Goal: Task Accomplishment & Management: Complete application form

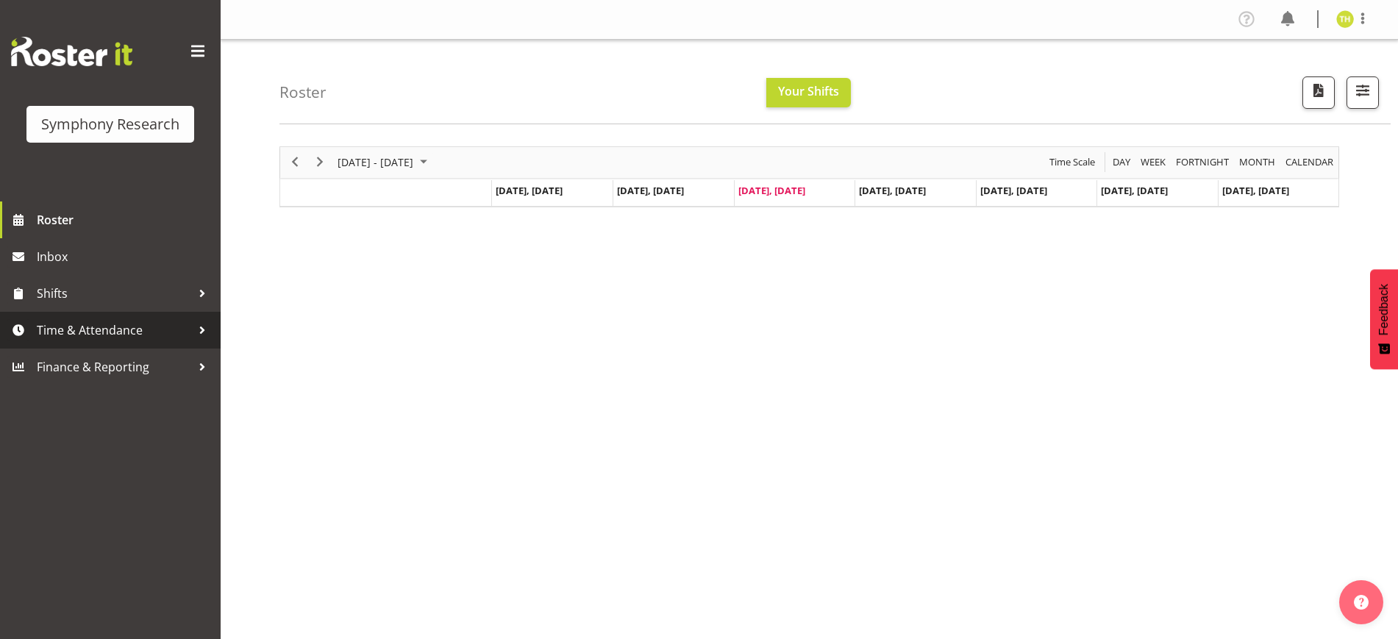
click at [198, 327] on div at bounding box center [202, 330] width 22 height 22
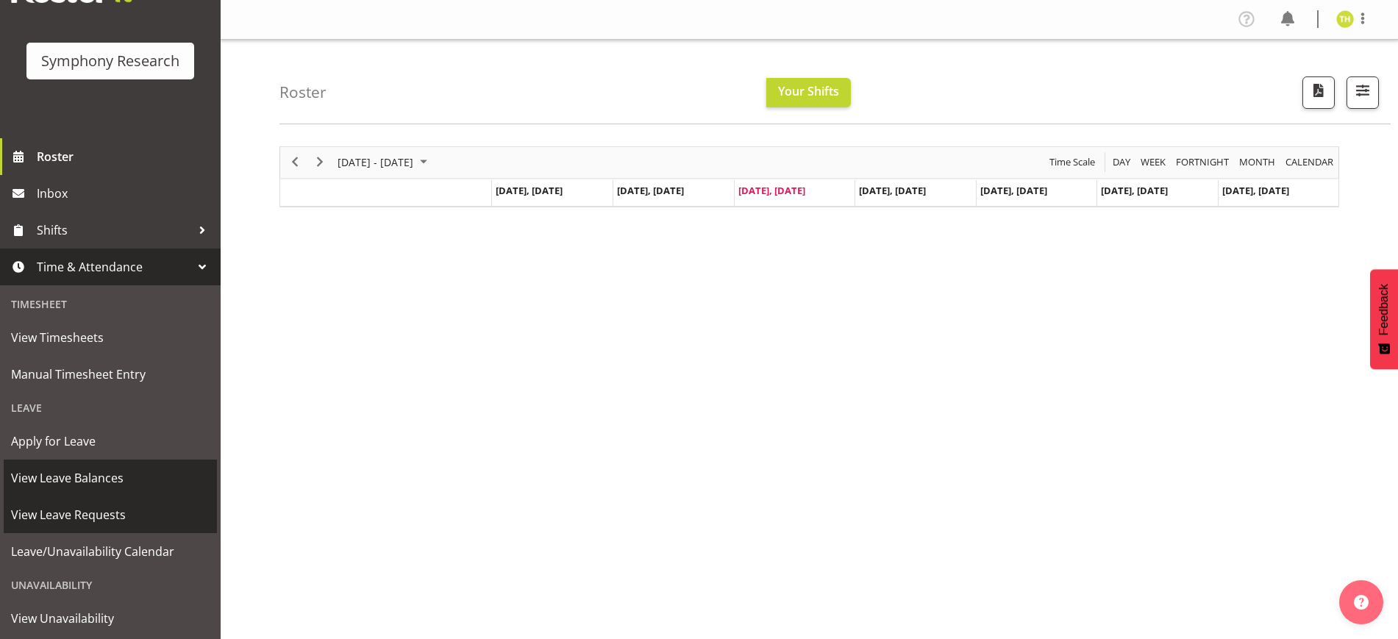
scroll to position [92, 0]
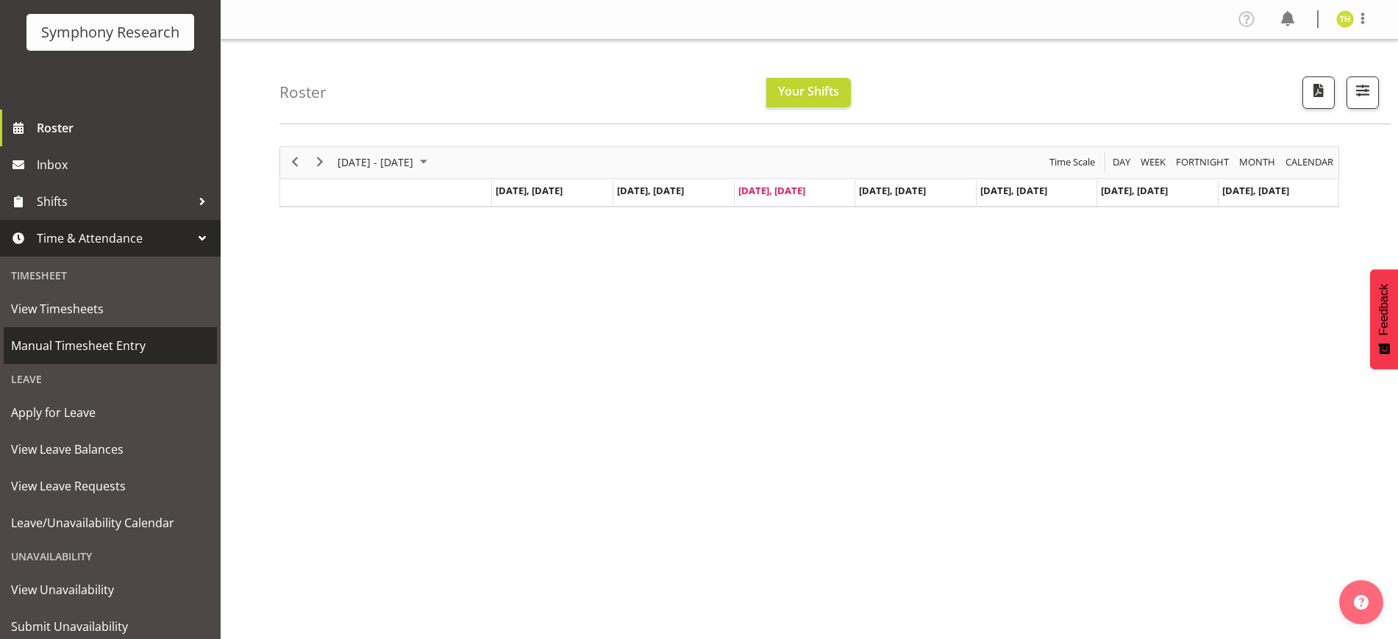
click at [72, 343] on span "Manual Timesheet Entry" at bounding box center [110, 345] width 198 height 22
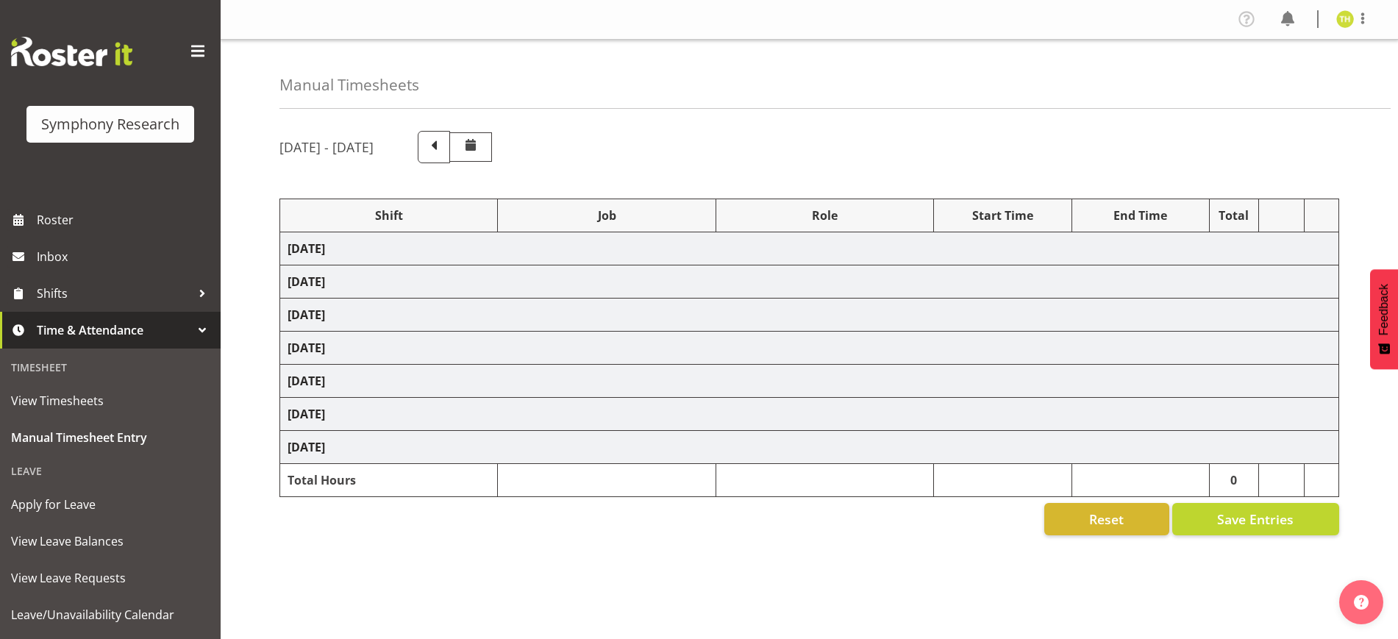
select select "81561"
select select "10587"
select select "47"
select select "81298"
select select "10587"
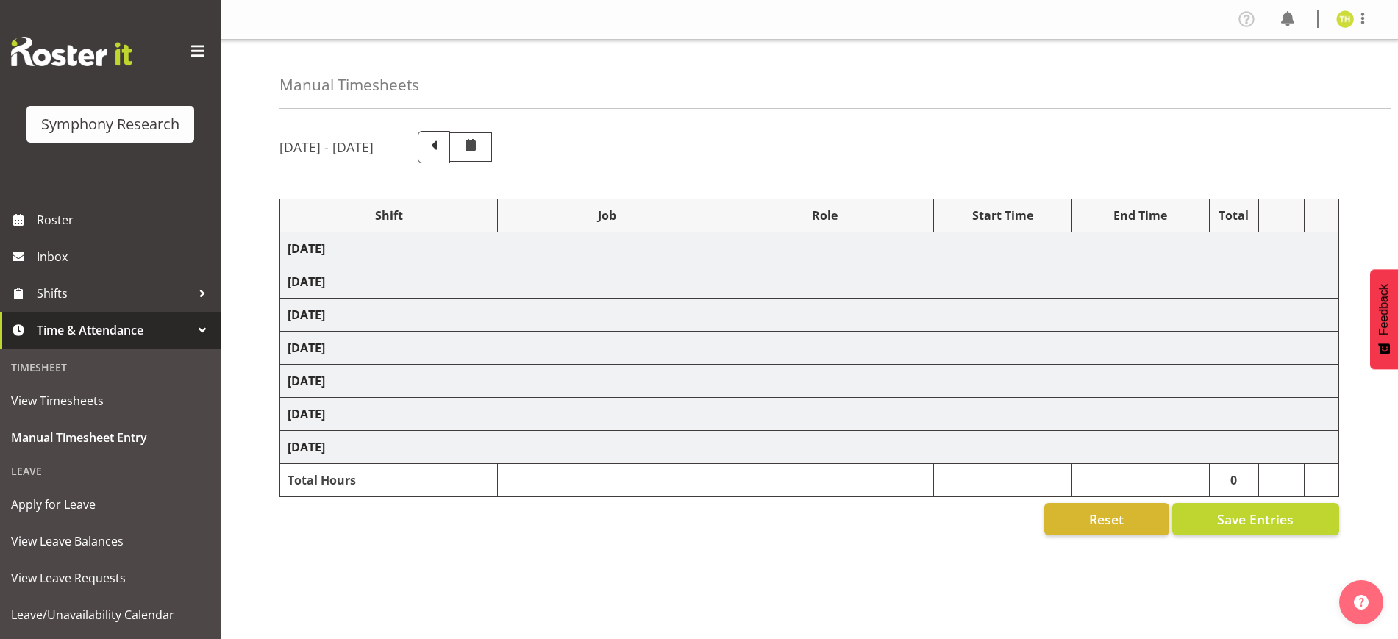
select select "47"
select select "41604"
select select "10527"
select select "47"
select select "81561"
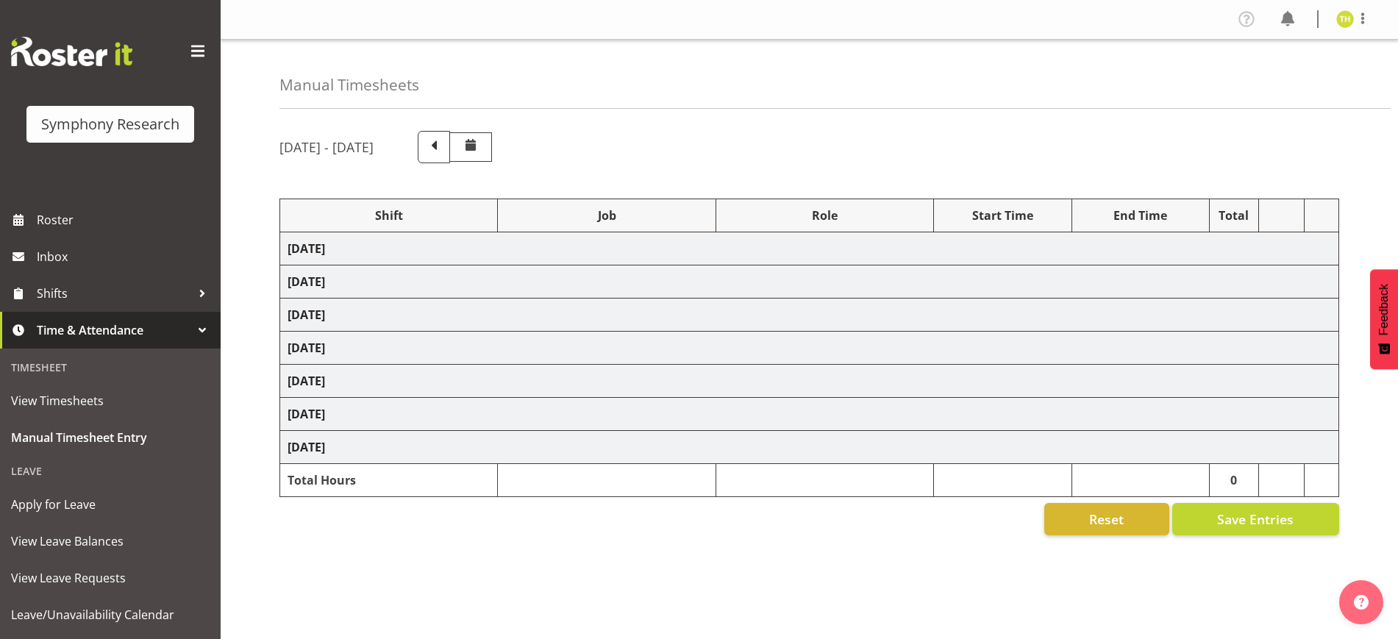
select select "10587"
select select "47"
select select "81298"
select select "10587"
select select "47"
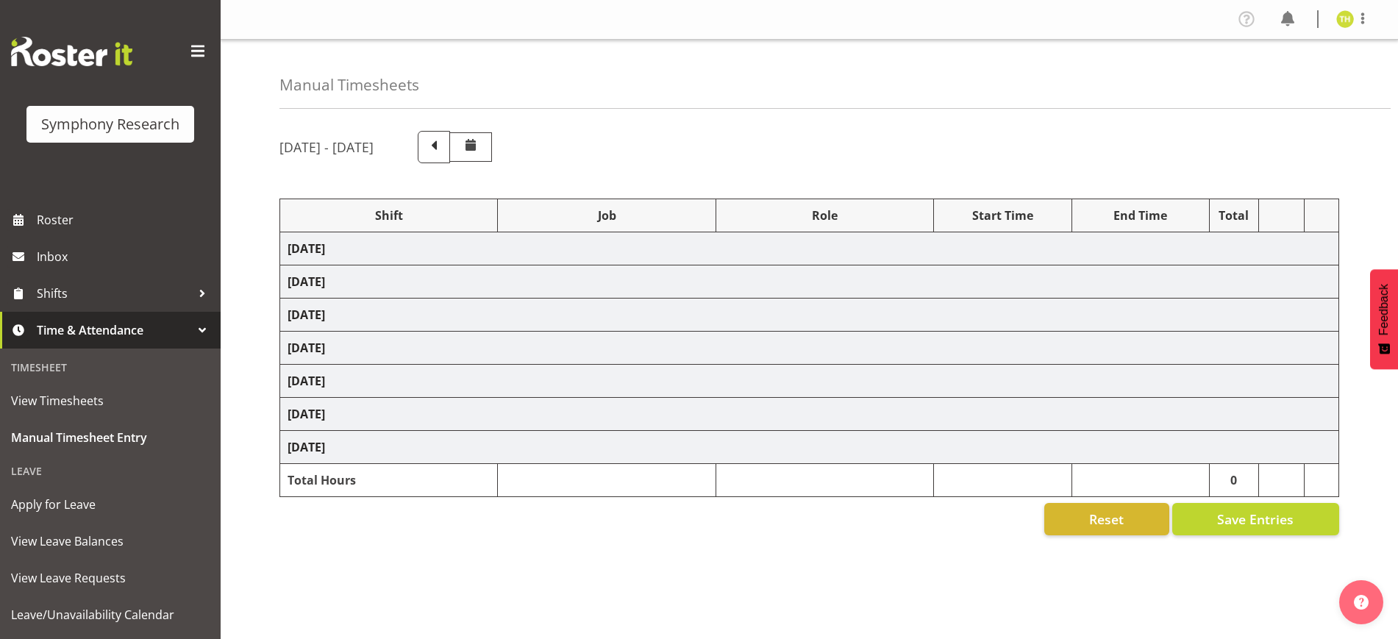
select select "41604"
select select "10527"
select select "47"
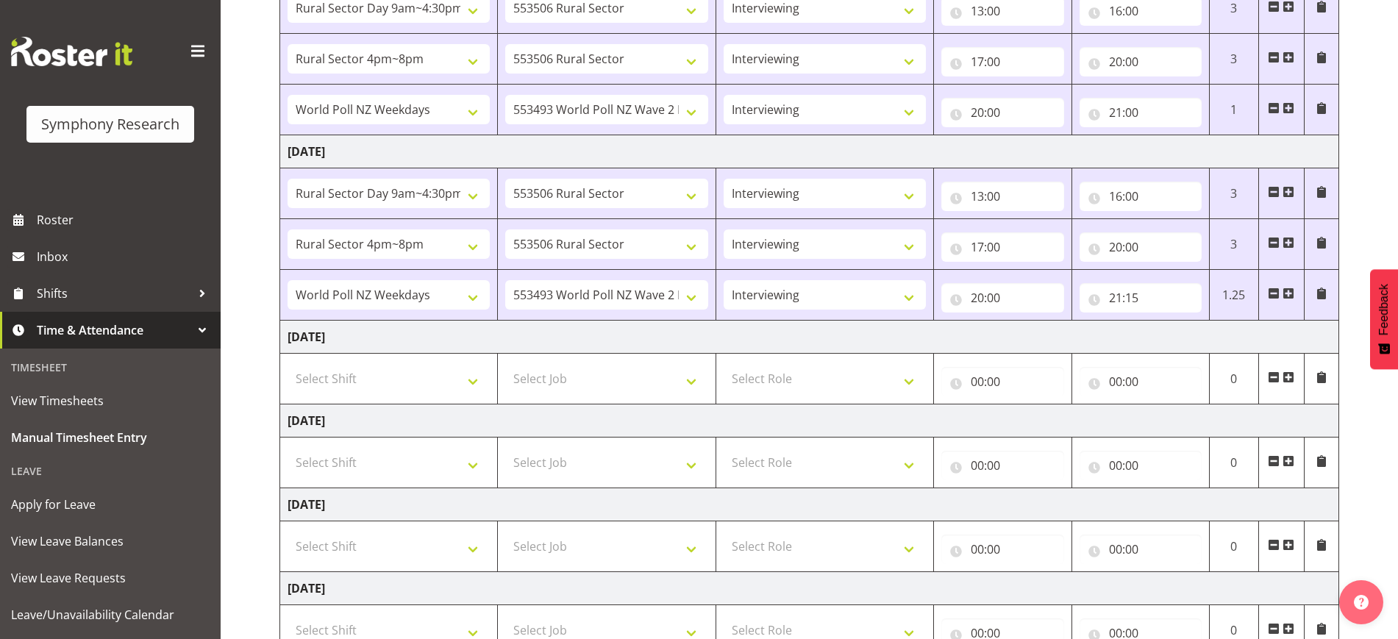
scroll to position [368, 0]
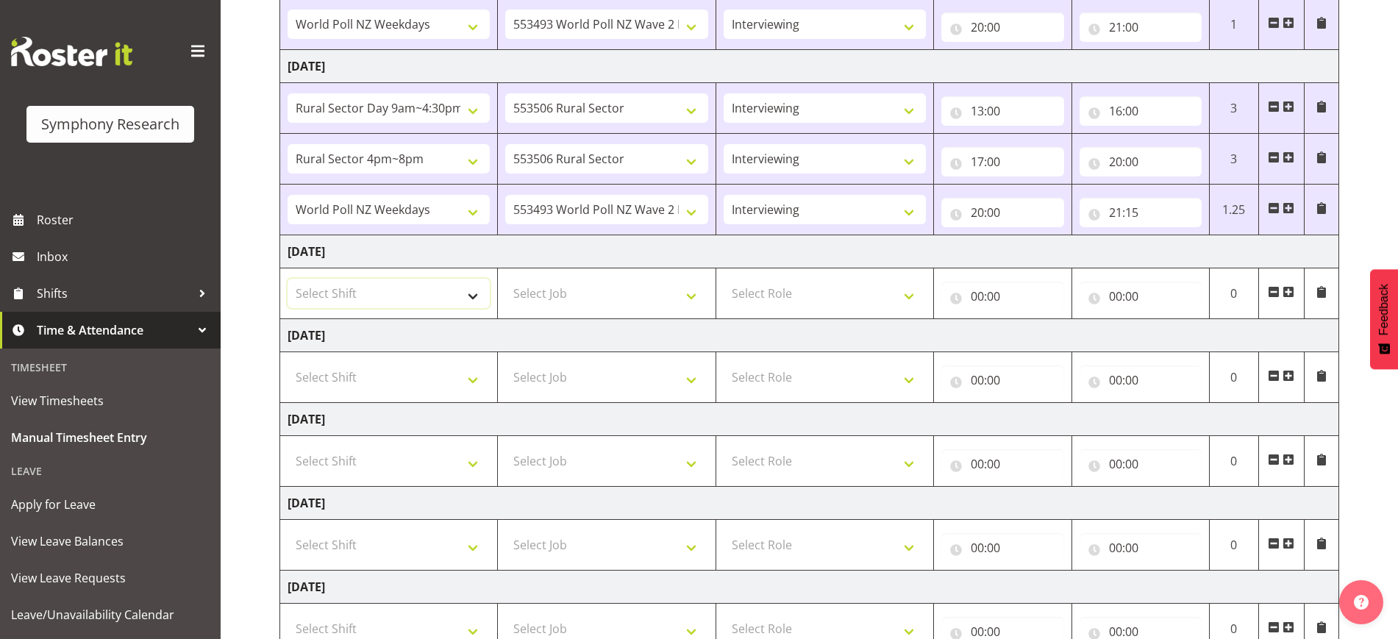
click at [434, 289] on select "Select Shift !!Weekend Residential (Roster IT Shift Label) *Business 9/10am ~ 4…" at bounding box center [388, 293] width 202 height 29
select select "81561"
click at [287, 279] on select "Select Shift !!Weekend Residential (Roster IT Shift Label) *Business 9/10am ~ 4…" at bounding box center [388, 293] width 202 height 29
click at [592, 289] on select "Select Job 550060 IF Admin 553492 World Poll Aus Wave 2 Main 2025 553493 World …" at bounding box center [606, 293] width 202 height 29
select select "10587"
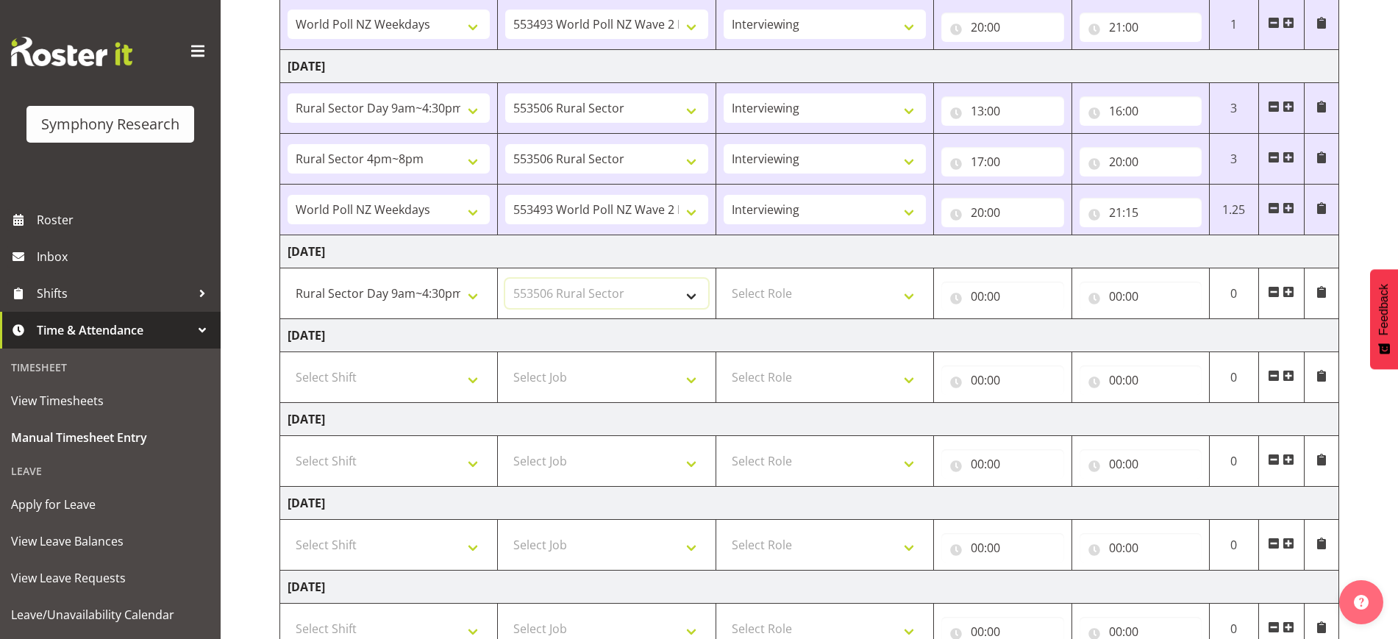
click at [505, 279] on select "Select Job 550060 IF Admin 553492 World Poll Aus Wave 2 Main 2025 553493 World …" at bounding box center [606, 293] width 202 height 29
click at [757, 300] on select "Select Role Briefing Interviewing" at bounding box center [824, 293] width 202 height 29
select select "47"
click at [723, 279] on select "Select Role Briefing Interviewing" at bounding box center [824, 293] width 202 height 29
click at [967, 290] on input "00:00" at bounding box center [1002, 296] width 122 height 29
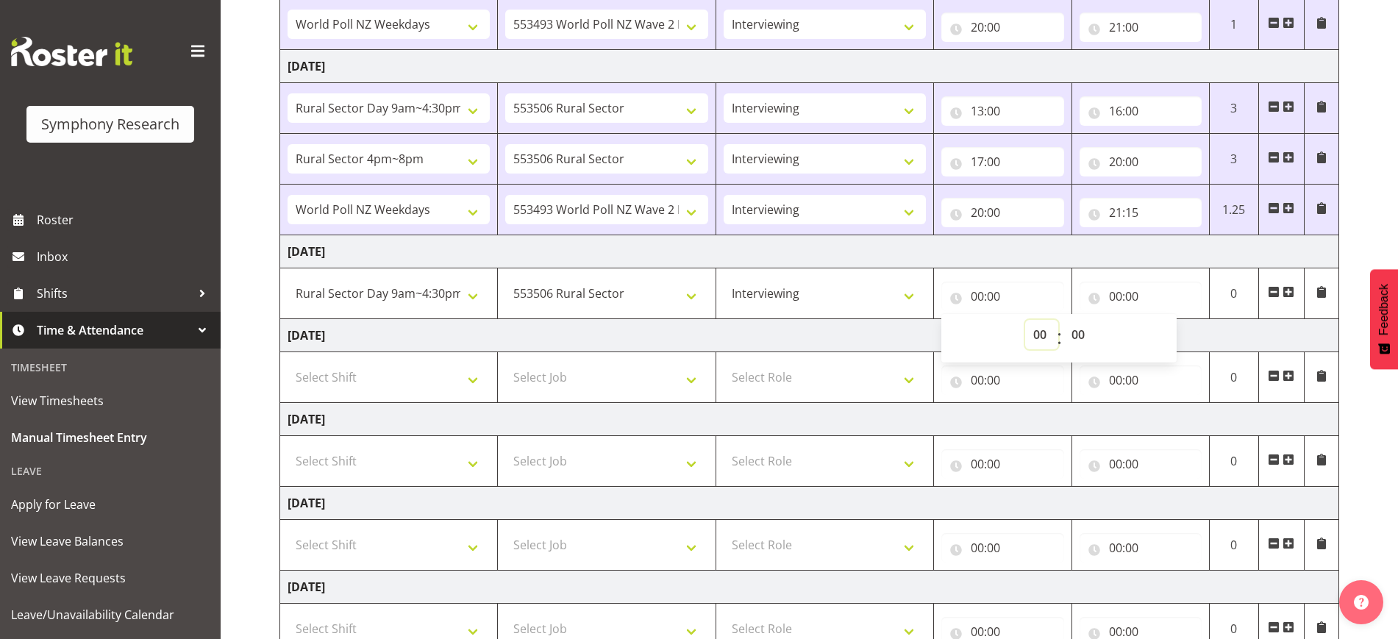
click at [1034, 329] on select "00 01 02 03 04 05 06 07 08 09 10 11 12 13 14 15 16 17 18 19 20 21 22 23" at bounding box center [1041, 334] width 33 height 29
select select "13"
click at [1025, 320] on select "00 01 02 03 04 05 06 07 08 09 10 11 12 13 14 15 16 17 18 19 20 21 22 23" at bounding box center [1041, 334] width 33 height 29
type input "13:00"
click at [1109, 293] on input "00:00" at bounding box center [1140, 296] width 122 height 29
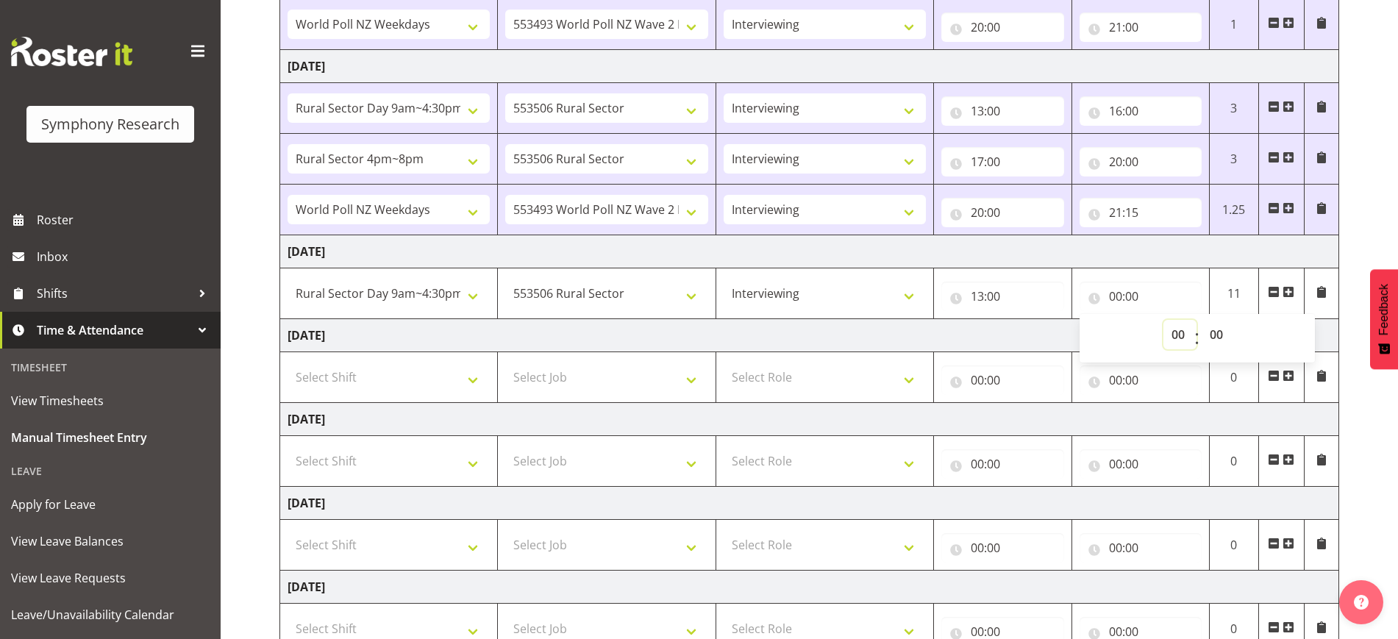
click at [1176, 334] on select "00 01 02 03 04 05 06 07 08 09 10 11 12 13 14 15 16 17 18 19 20 21 22 23" at bounding box center [1179, 334] width 33 height 29
select select "14"
click at [1163, 320] on select "00 01 02 03 04 05 06 07 08 09 10 11 12 13 14 15 16 17 18 19 20 21 22 23" at bounding box center [1179, 334] width 33 height 29
type input "14:00"
click at [837, 344] on td "Thursday 18th September 2025" at bounding box center [809, 335] width 1059 height 33
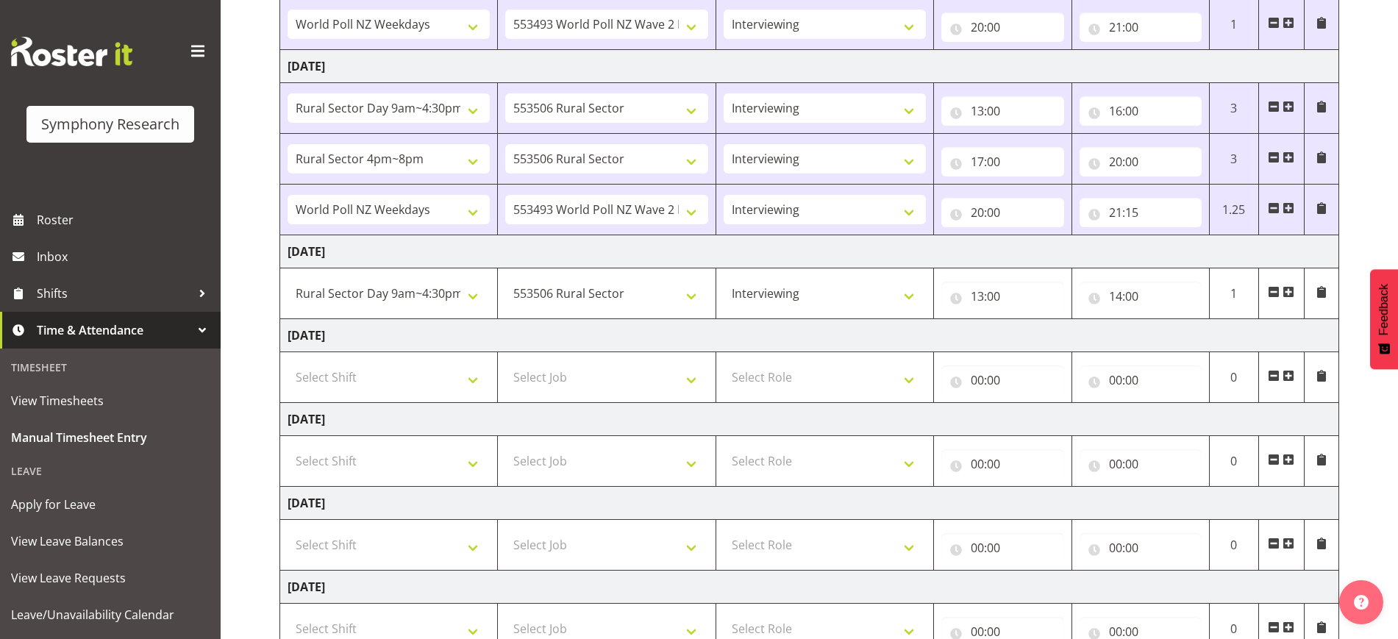
drag, startPoint x: 1287, startPoint y: 289, endPoint x: 1276, endPoint y: 294, distance: 11.5
click at [1286, 289] on span at bounding box center [1288, 292] width 12 height 12
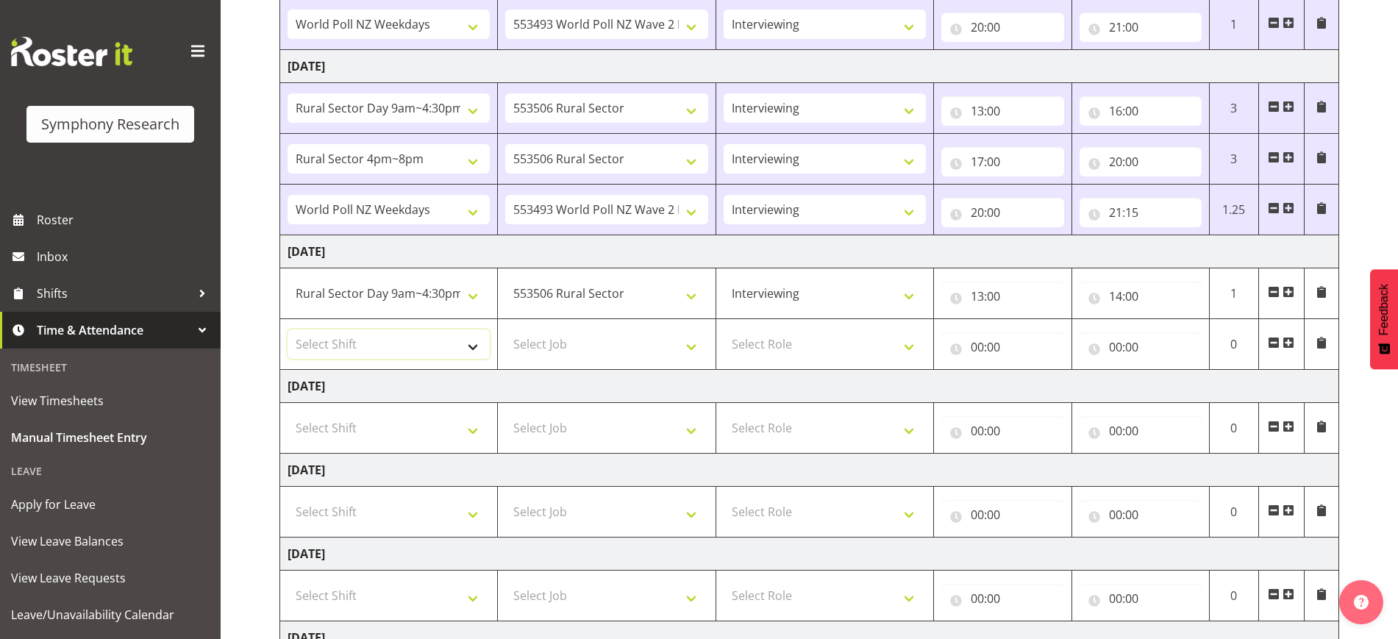
click at [365, 348] on select "Select Shift !!Weekend Residential (Roster IT Shift Label) *Business 9/10am ~ 4…" at bounding box center [388, 343] width 202 height 29
select select "103"
click at [287, 329] on select "Select Shift !!Weekend Residential (Roster IT Shift Label) *Business 9/10am ~ 4…" at bounding box center [388, 343] width 202 height 29
click at [615, 340] on select "Select Job 550060 IF Admin 553492 World Poll Aus Wave 2 Main 2025 553493 World …" at bounding box center [606, 343] width 202 height 29
select select "10499"
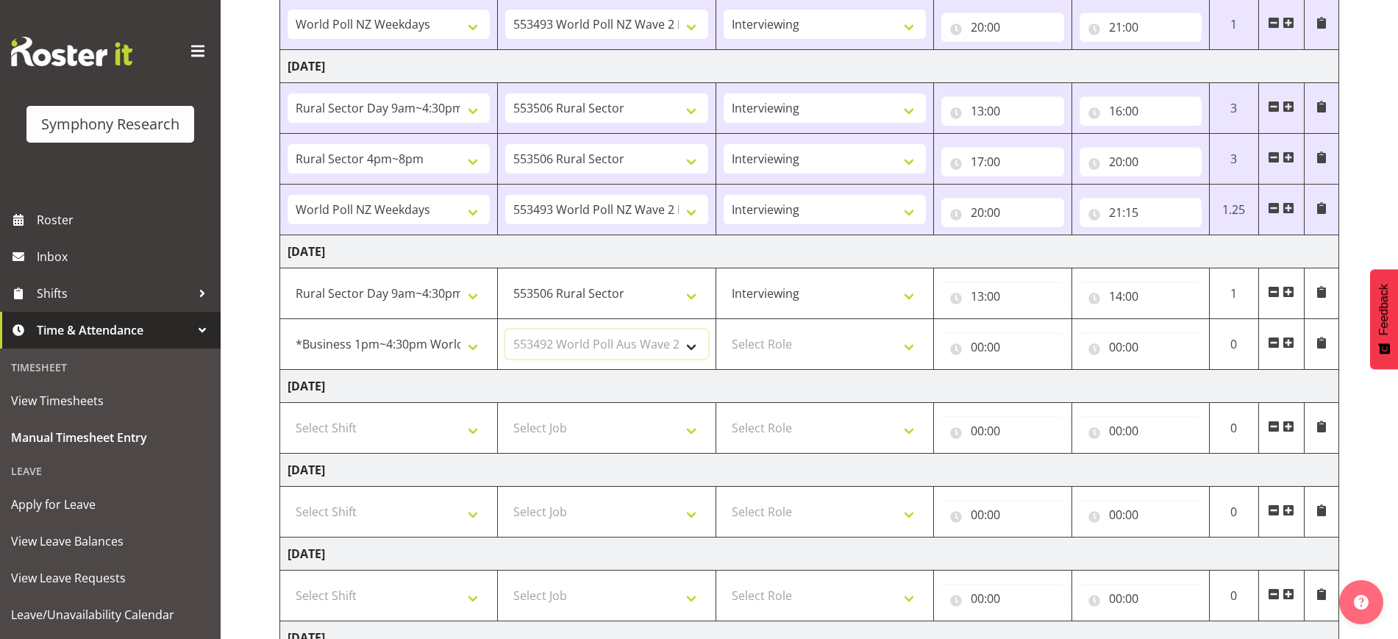
click at [505, 329] on select "Select Job 550060 IF Admin 553492 World Poll Aus Wave 2 Main 2025 553493 World …" at bounding box center [606, 343] width 202 height 29
click at [842, 337] on select "Select Role Briefing Interviewing" at bounding box center [824, 343] width 202 height 29
select select "297"
click at [723, 329] on select "Select Role Briefing Interviewing" at bounding box center [824, 343] width 202 height 29
click at [967, 346] on input "00:00" at bounding box center [1002, 346] width 122 height 29
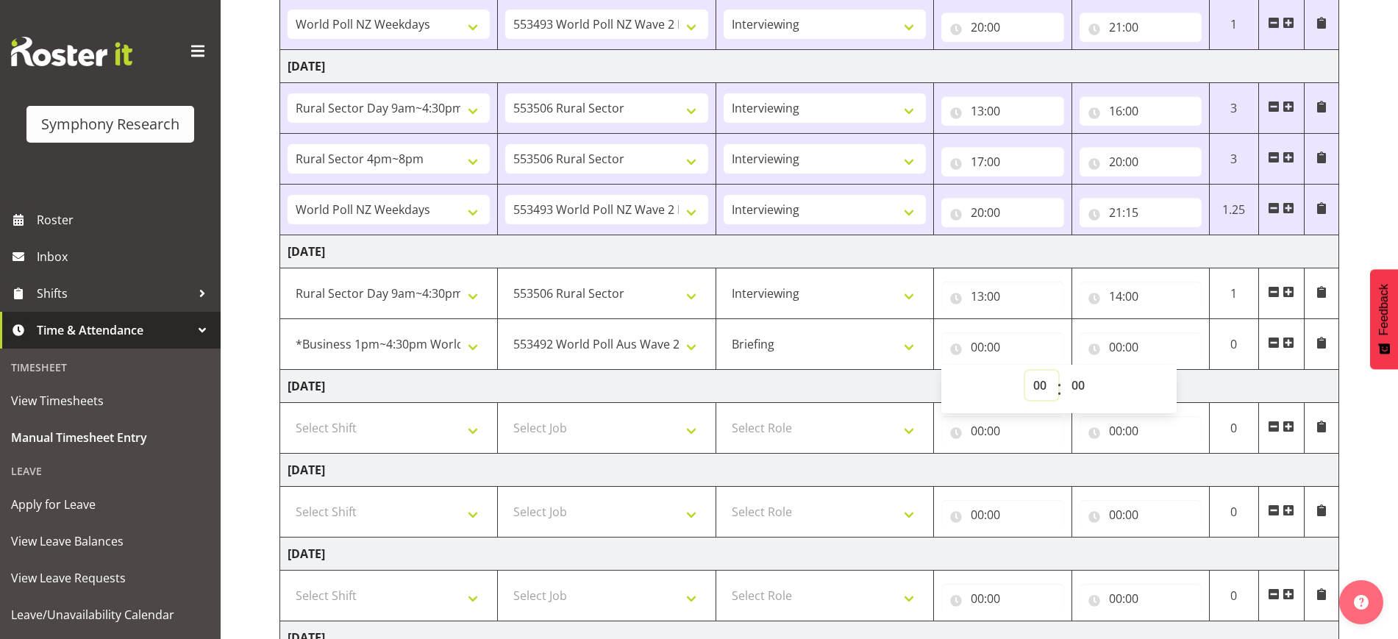
click at [1040, 382] on select "00 01 02 03 04 05 06 07 08 09 10 11 12 13 14 15 16 17 18 19 20 21 22 23" at bounding box center [1041, 385] width 33 height 29
select select "14"
click at [1025, 371] on select "00 01 02 03 04 05 06 07 08 09 10 11 12 13 14 15 16 17 18 19 20 21 22 23" at bounding box center [1041, 385] width 33 height 29
type input "14:00"
click at [1109, 331] on div "00:00 00 01 02 03 04 05 06 07 08 09 10 11 12 13 14 15 16 17 18 19 20 21 22 23 :…" at bounding box center [1140, 343] width 122 height 35
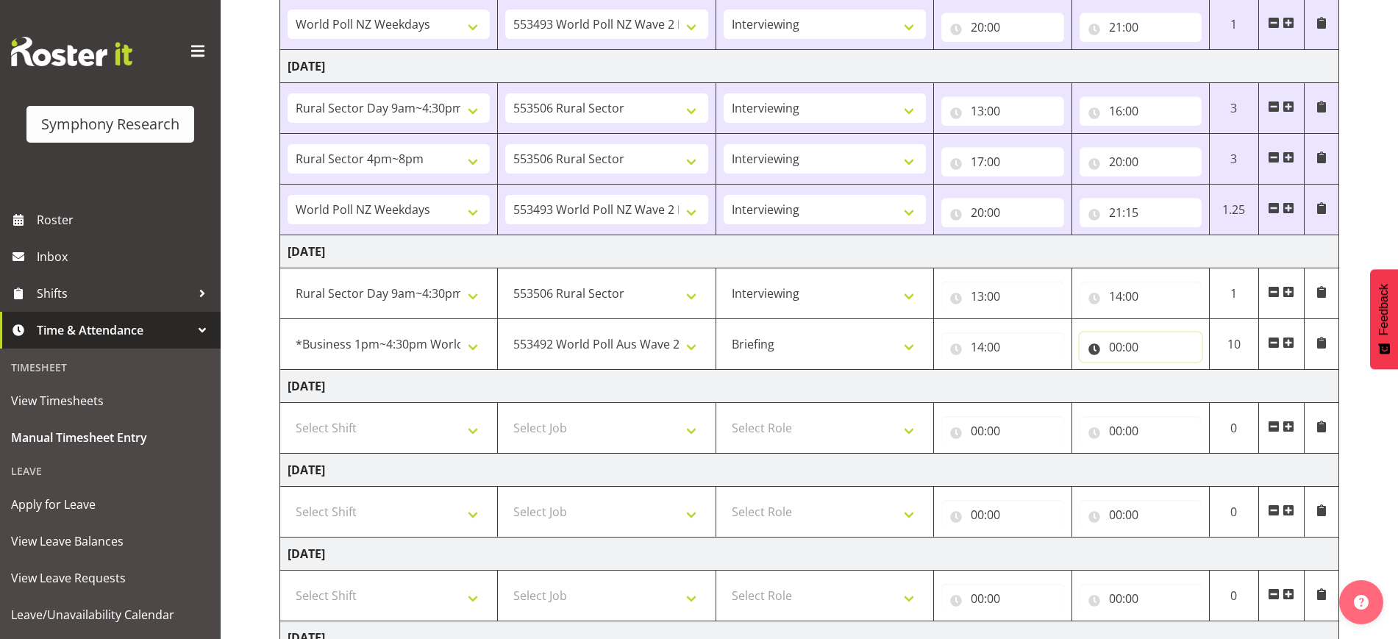
click at [1111, 340] on input "00:00" at bounding box center [1140, 346] width 122 height 29
click at [1170, 378] on select "00 01 02 03 04 05 06 07 08 09 10 11 12 13 14 15 16 17 18 19 20 21 22 23" at bounding box center [1179, 385] width 33 height 29
select select "16"
click at [1163, 371] on select "00 01 02 03 04 05 06 07 08 09 10 11 12 13 14 15 16 17 18 19 20 21 22 23" at bounding box center [1179, 385] width 33 height 29
type input "16:00"
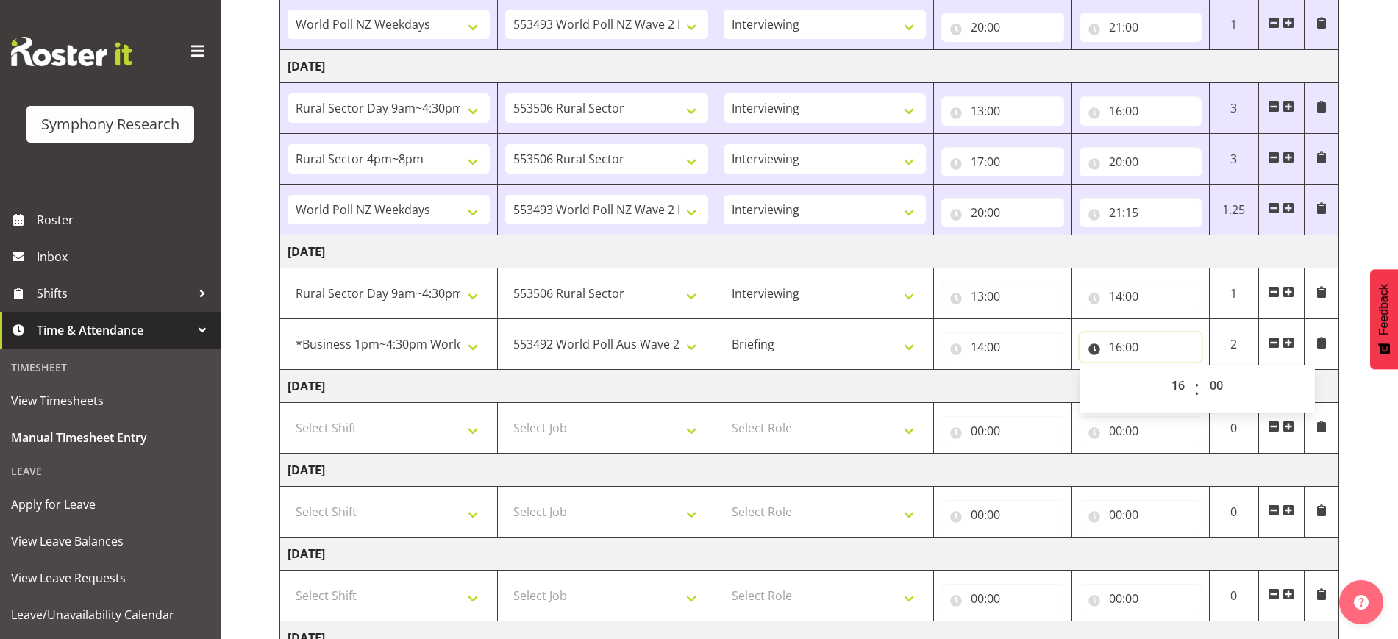
click at [1138, 348] on input "16:00" at bounding box center [1140, 346] width 122 height 29
click at [1139, 343] on input "16:00" at bounding box center [1140, 346] width 122 height 29
click at [1218, 383] on select "00 01 02 03 04 05 06 07 08 09 10 11 12 13 14 15 16 17 18 19 20 21 22 23 24 25 2…" at bounding box center [1217, 385] width 33 height 29
select select "15"
click at [1201, 371] on select "00 01 02 03 04 05 06 07 08 09 10 11 12 13 14 15 16 17 18 19 20 21 22 23 24 25 2…" at bounding box center [1217, 385] width 33 height 29
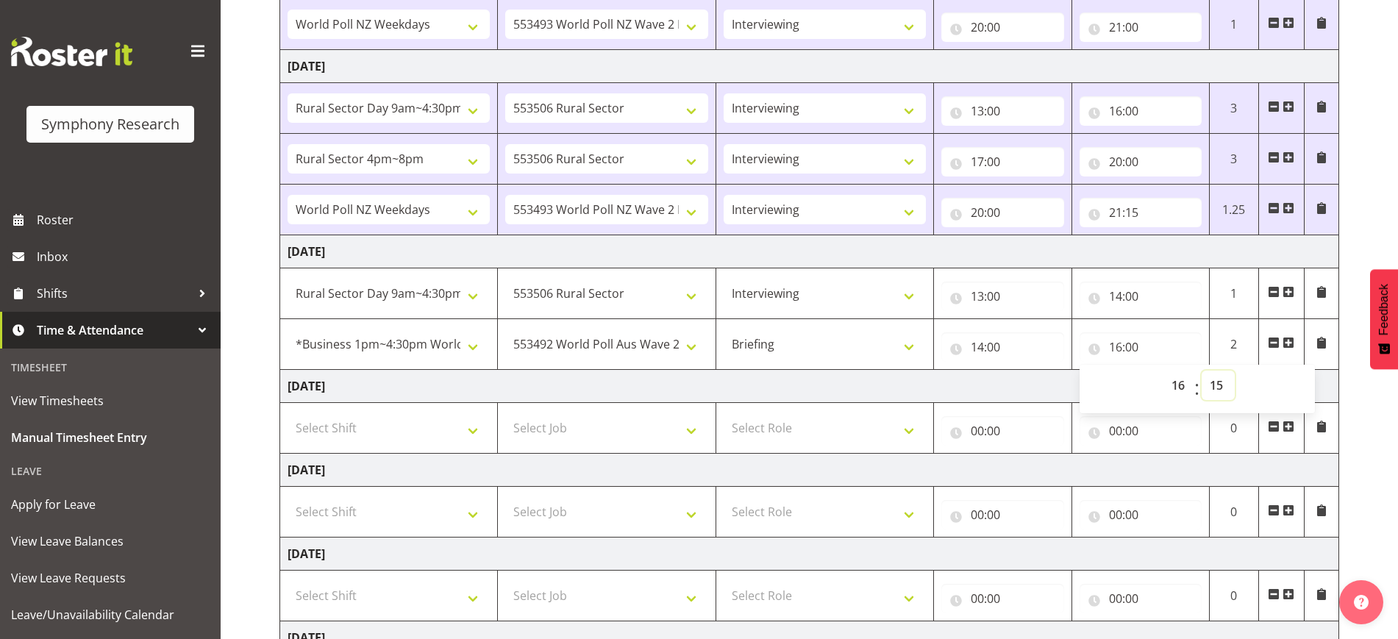
type input "16:15"
click at [1166, 246] on td "Wednesday 17th September 2025" at bounding box center [809, 251] width 1059 height 33
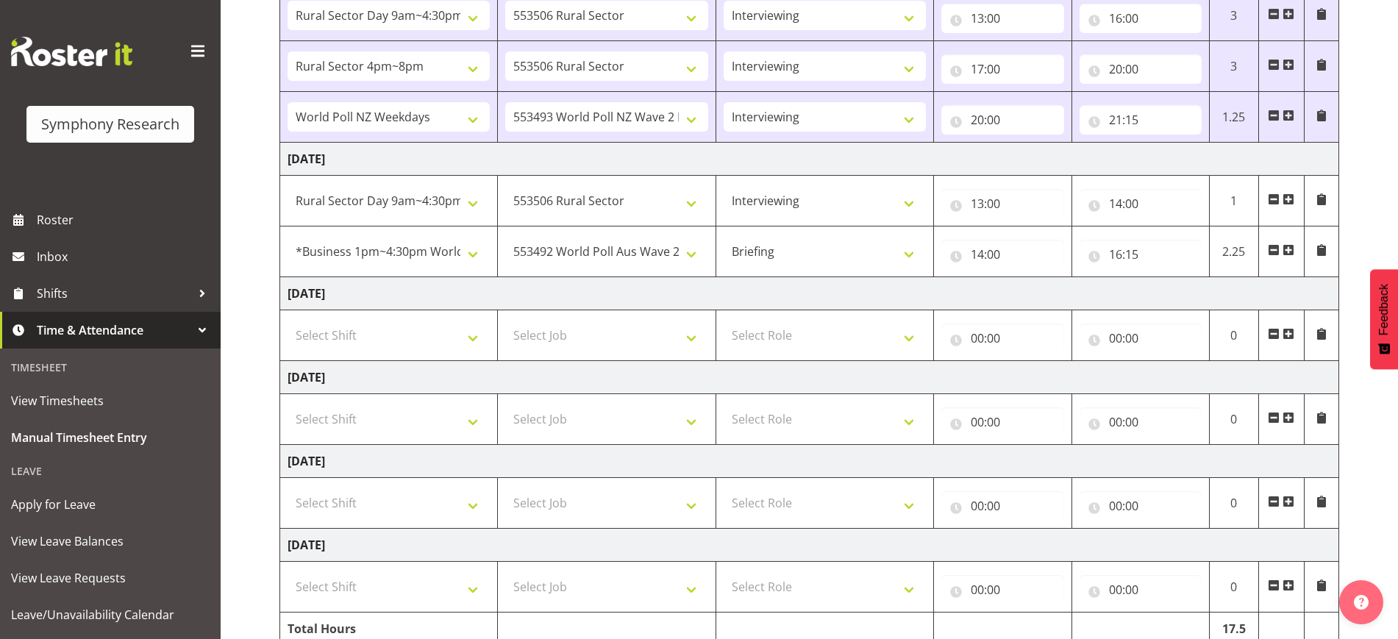
scroll to position [530, 0]
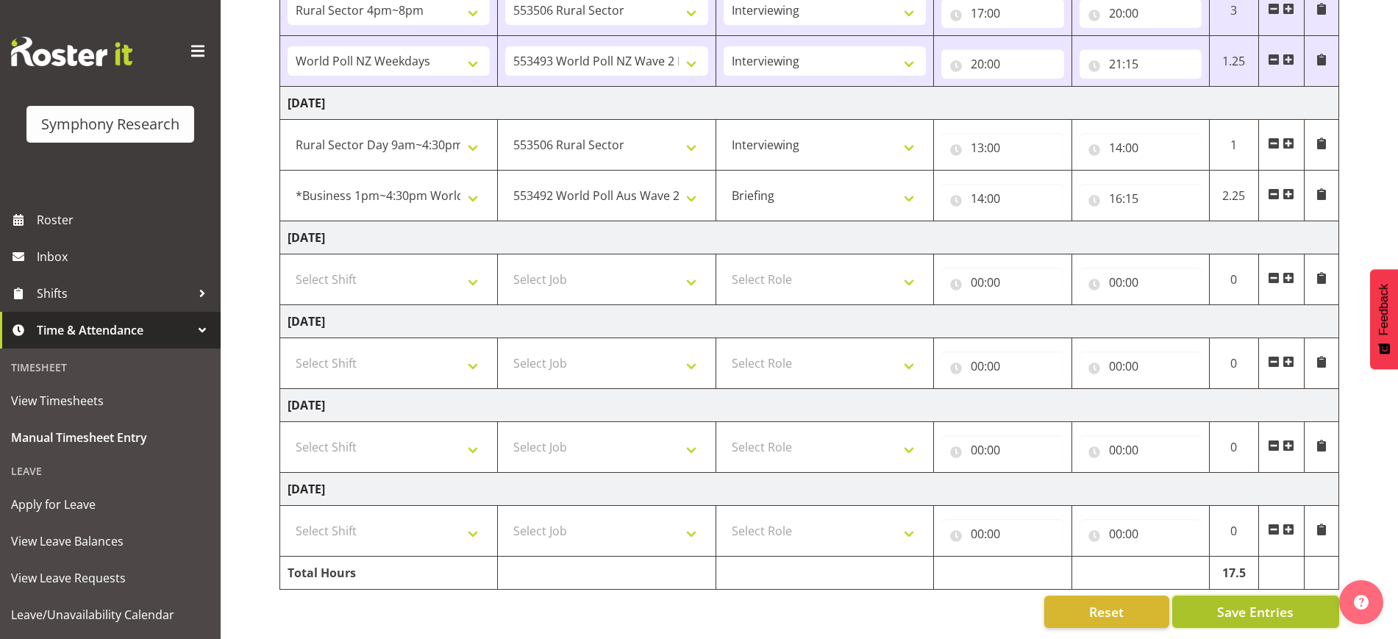
click at [1242, 607] on span "Save Entries" at bounding box center [1255, 611] width 76 height 19
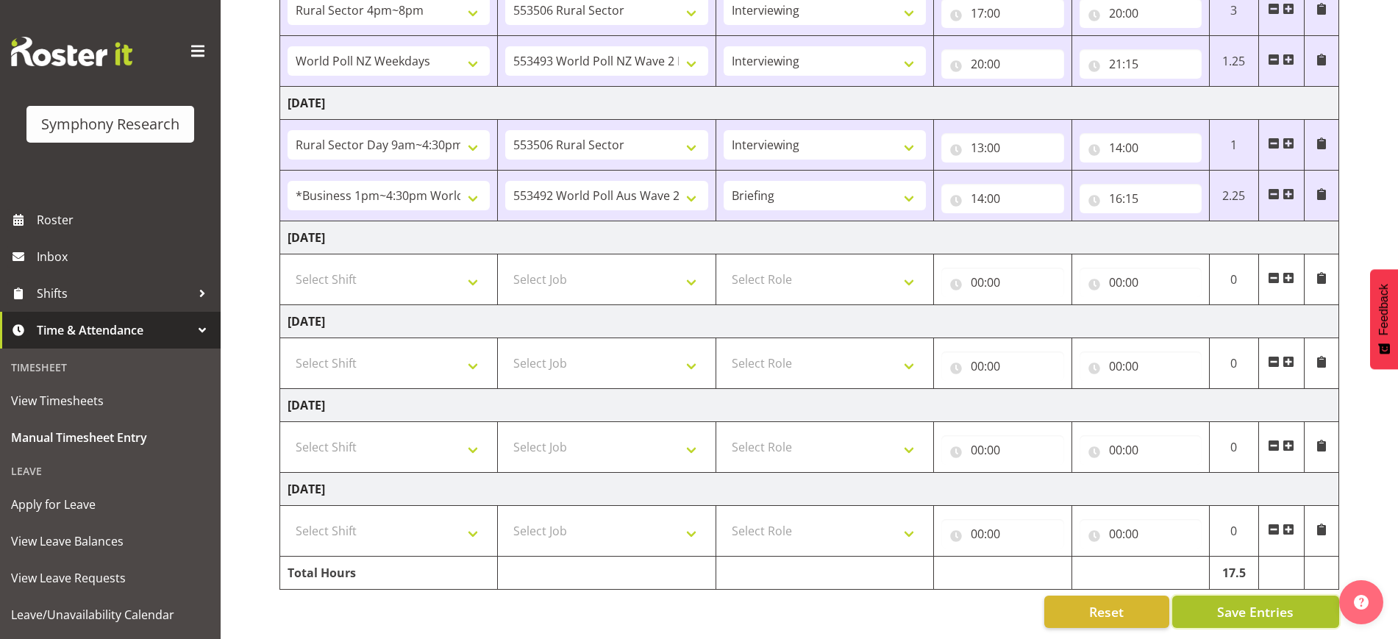
click at [1210, 606] on button "Save Entries" at bounding box center [1255, 611] width 167 height 32
